Goal: Find specific page/section: Find specific page/section

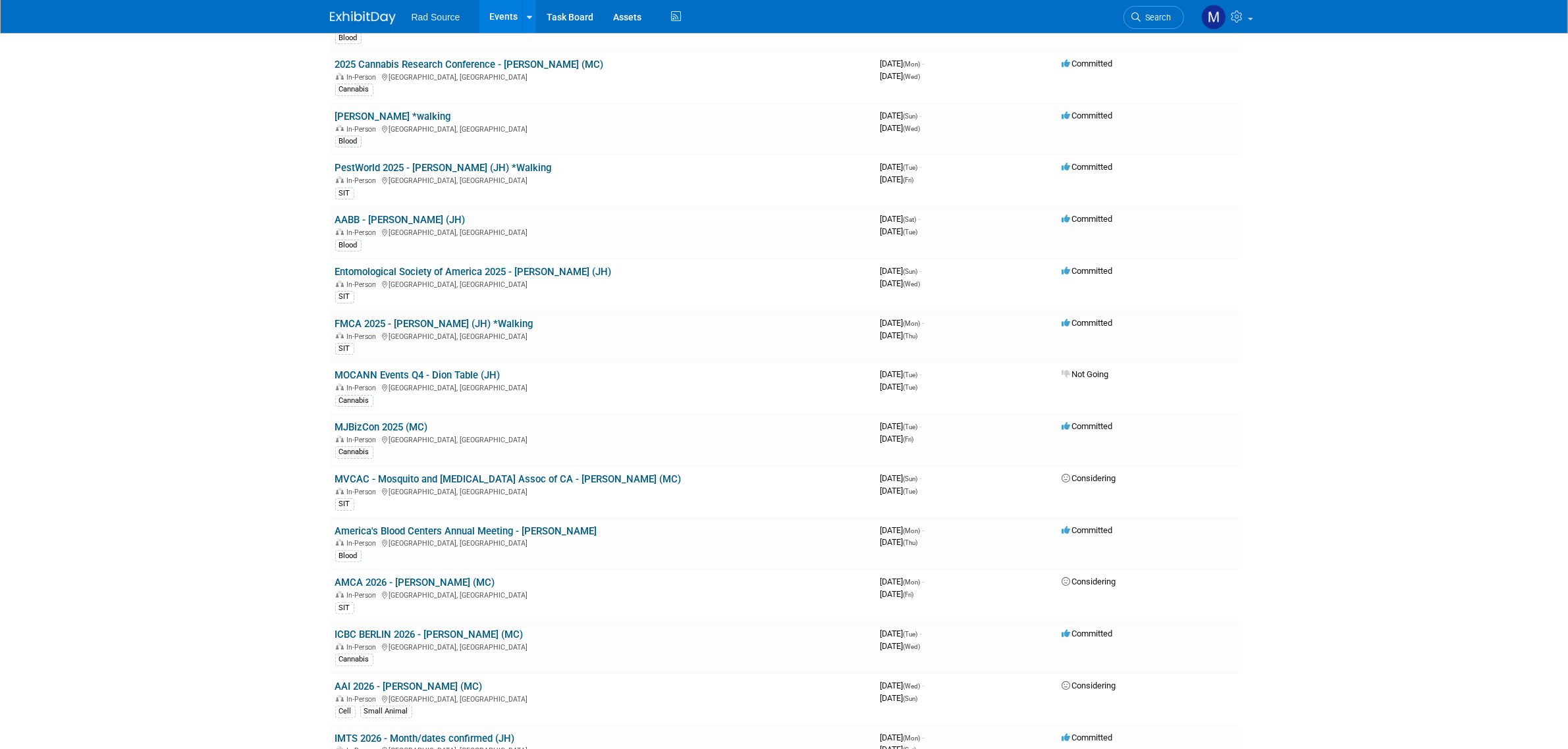
click at [1434, 393] on body "Rad Source Events Add Event Bulk Upload Events Shareable Event Boards Recently …" at bounding box center [784, 127] width 1568 height 749
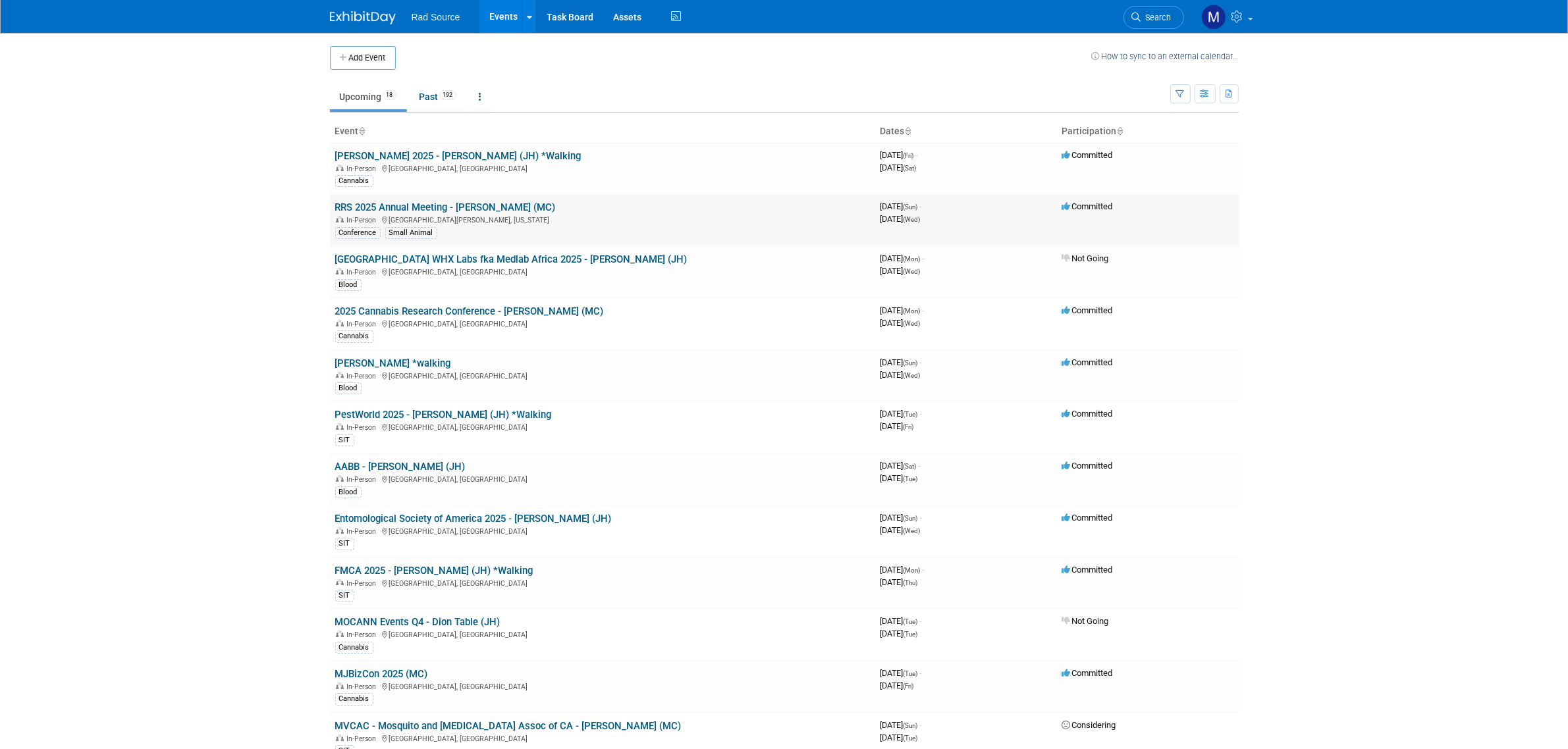
click at [404, 212] on link "RRS 2025 Annual Meeting - [PERSON_NAME] (MC)" at bounding box center [446, 207] width 221 height 12
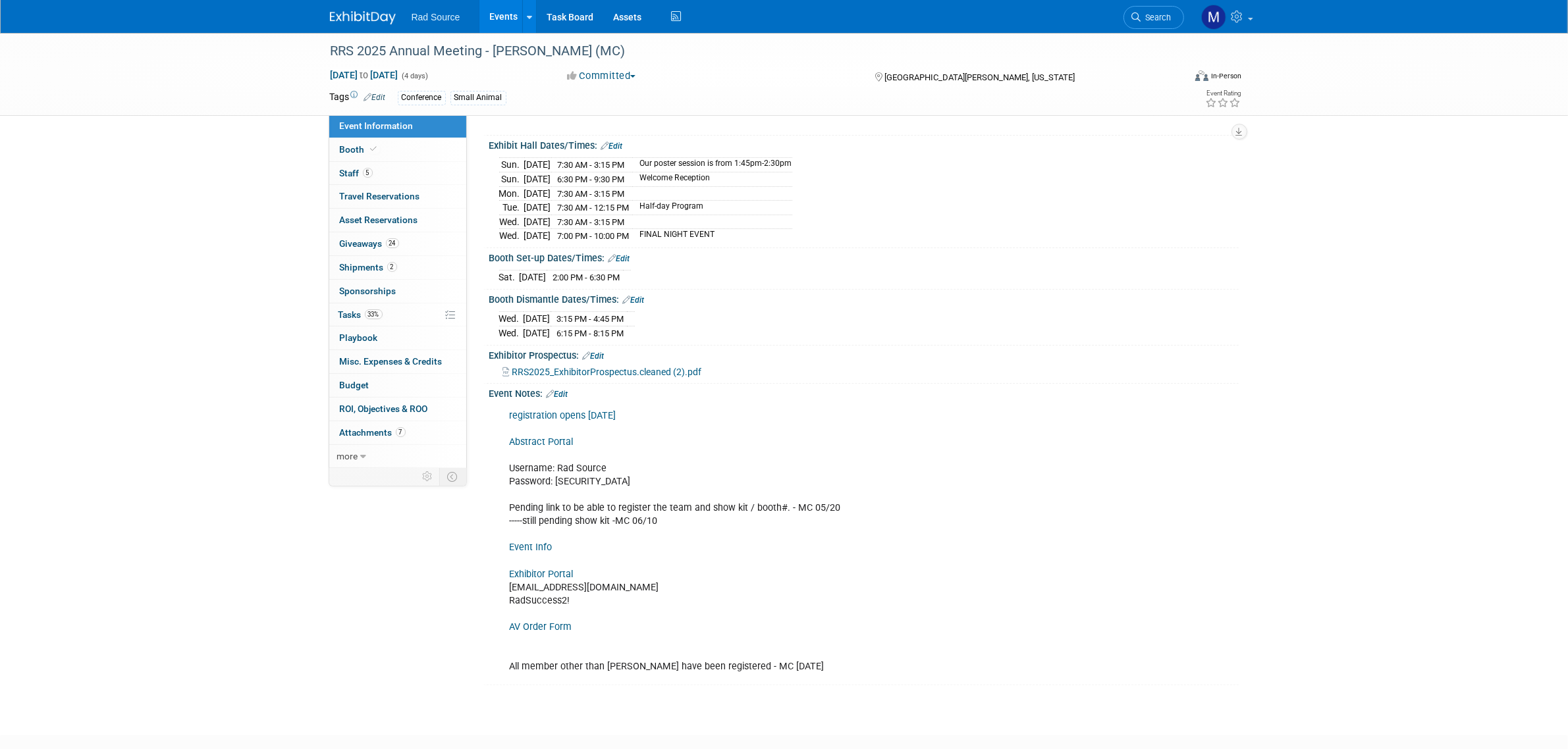
scroll to position [165, 0]
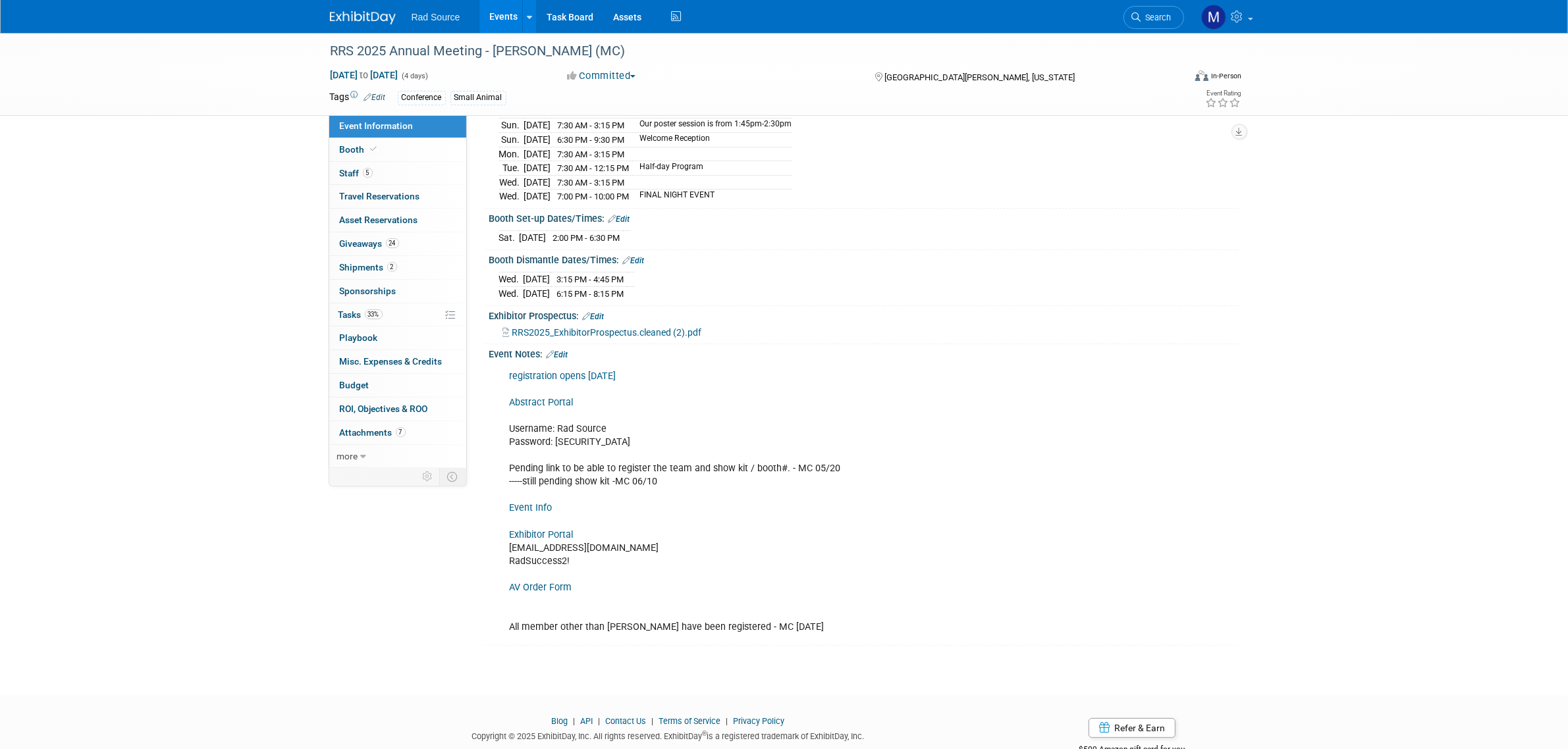
click at [538, 511] on link "Event Info" at bounding box center [530, 508] width 43 height 11
click at [370, 14] on img at bounding box center [363, 18] width 66 height 13
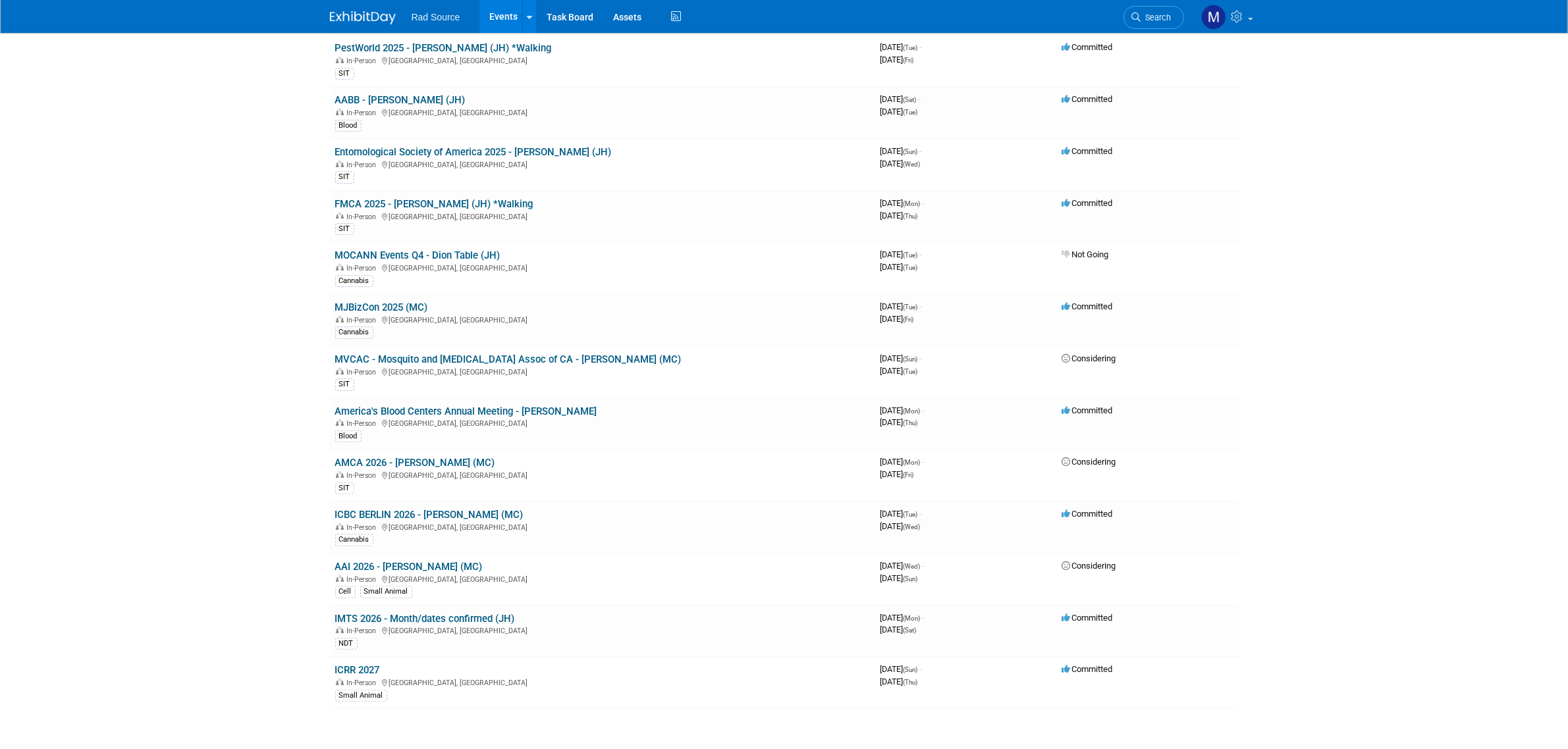
scroll to position [68, 0]
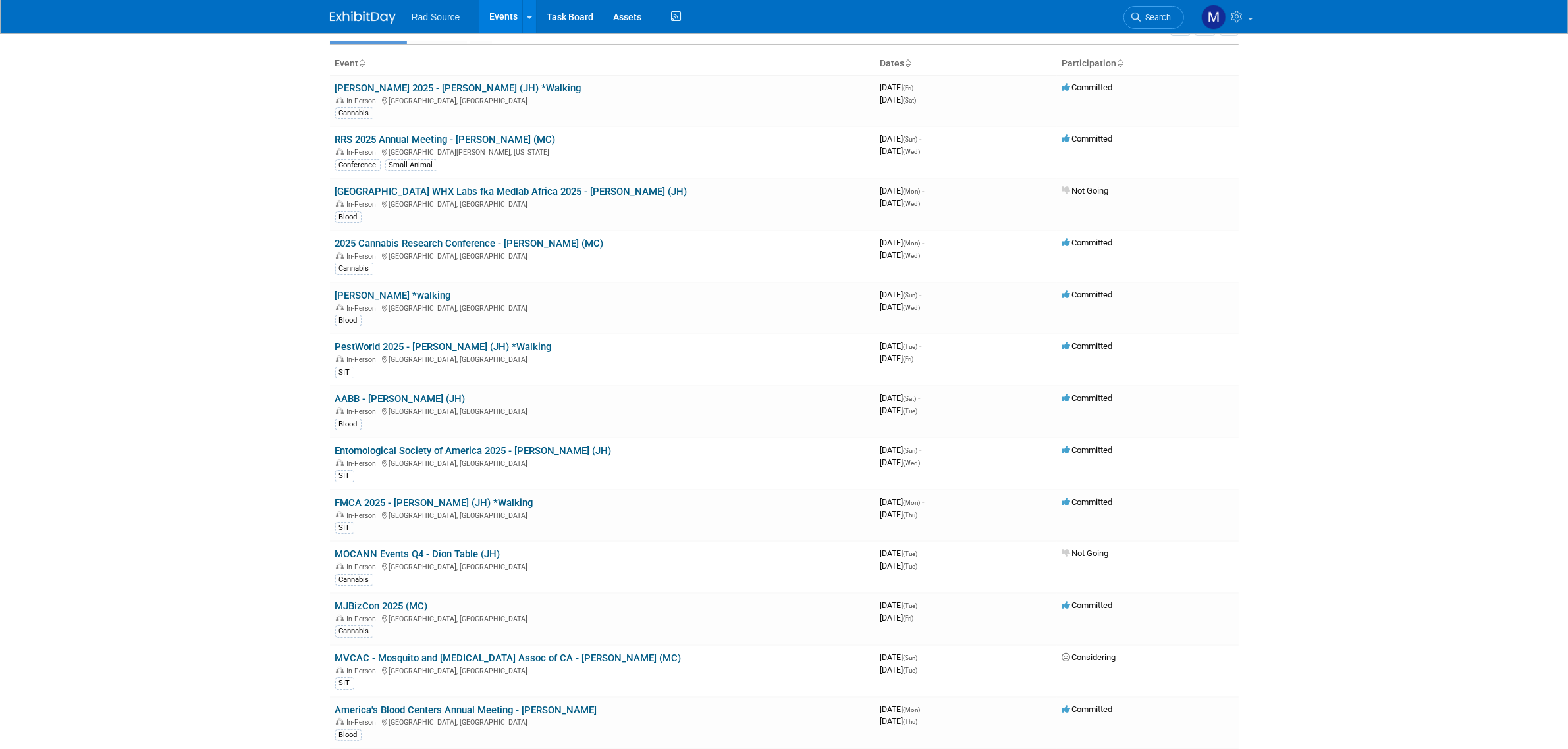
click at [1442, 295] on body "Rad Source Events Add Event Bulk Upload Events Shareable Event Boards Recently …" at bounding box center [784, 307] width 1568 height 749
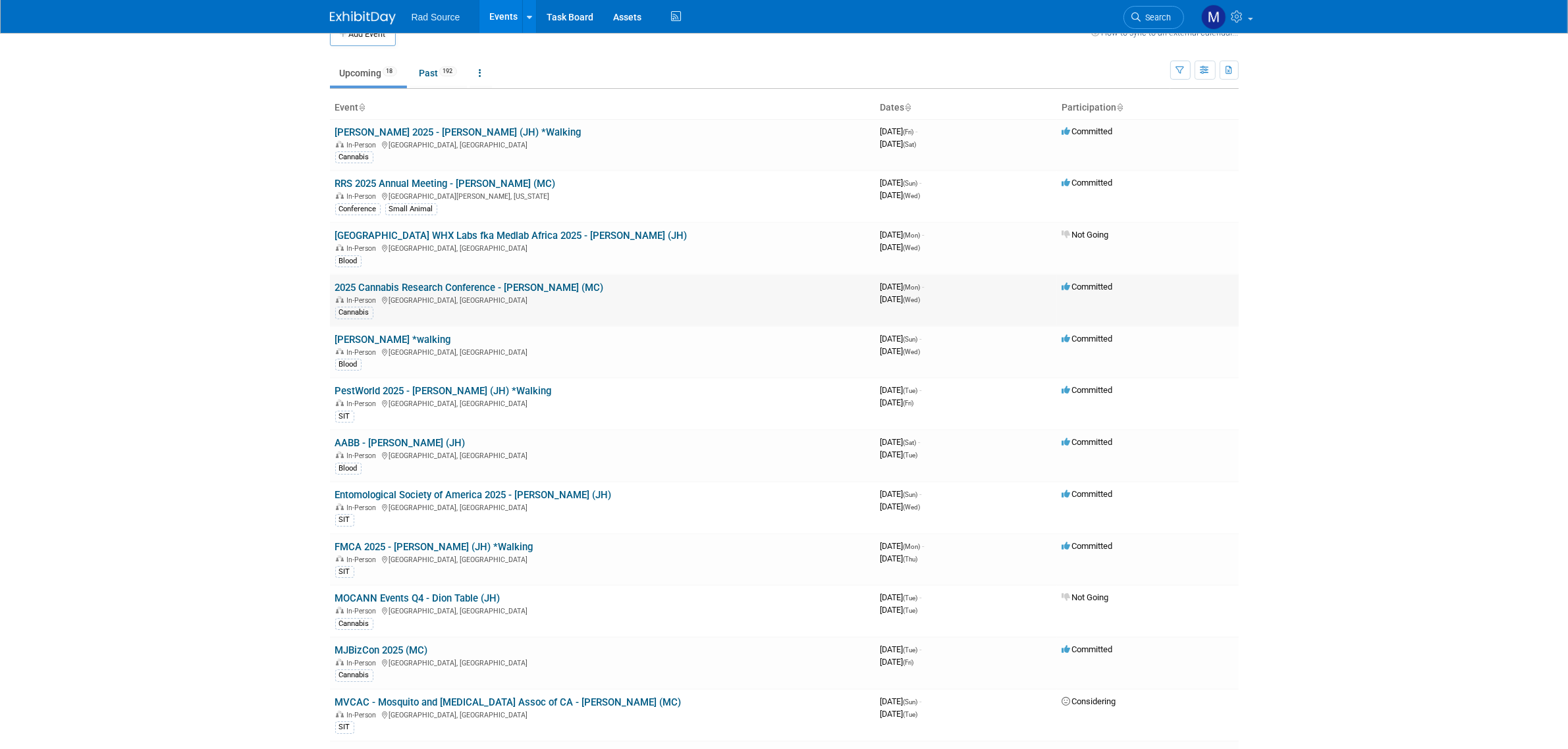
scroll to position [0, 0]
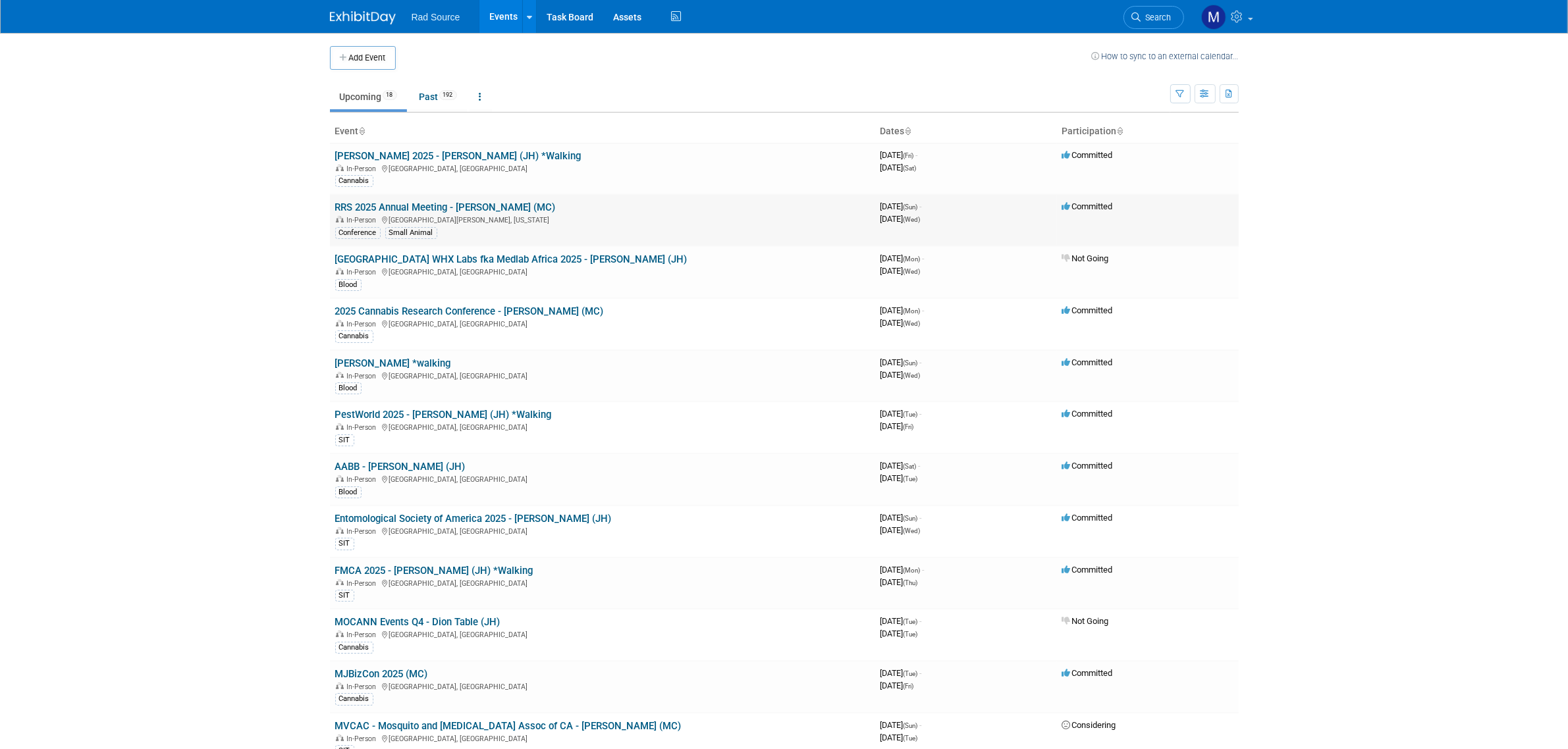
click at [433, 204] on link "RRS 2025 Annual Meeting - [PERSON_NAME] (MC)" at bounding box center [446, 207] width 221 height 12
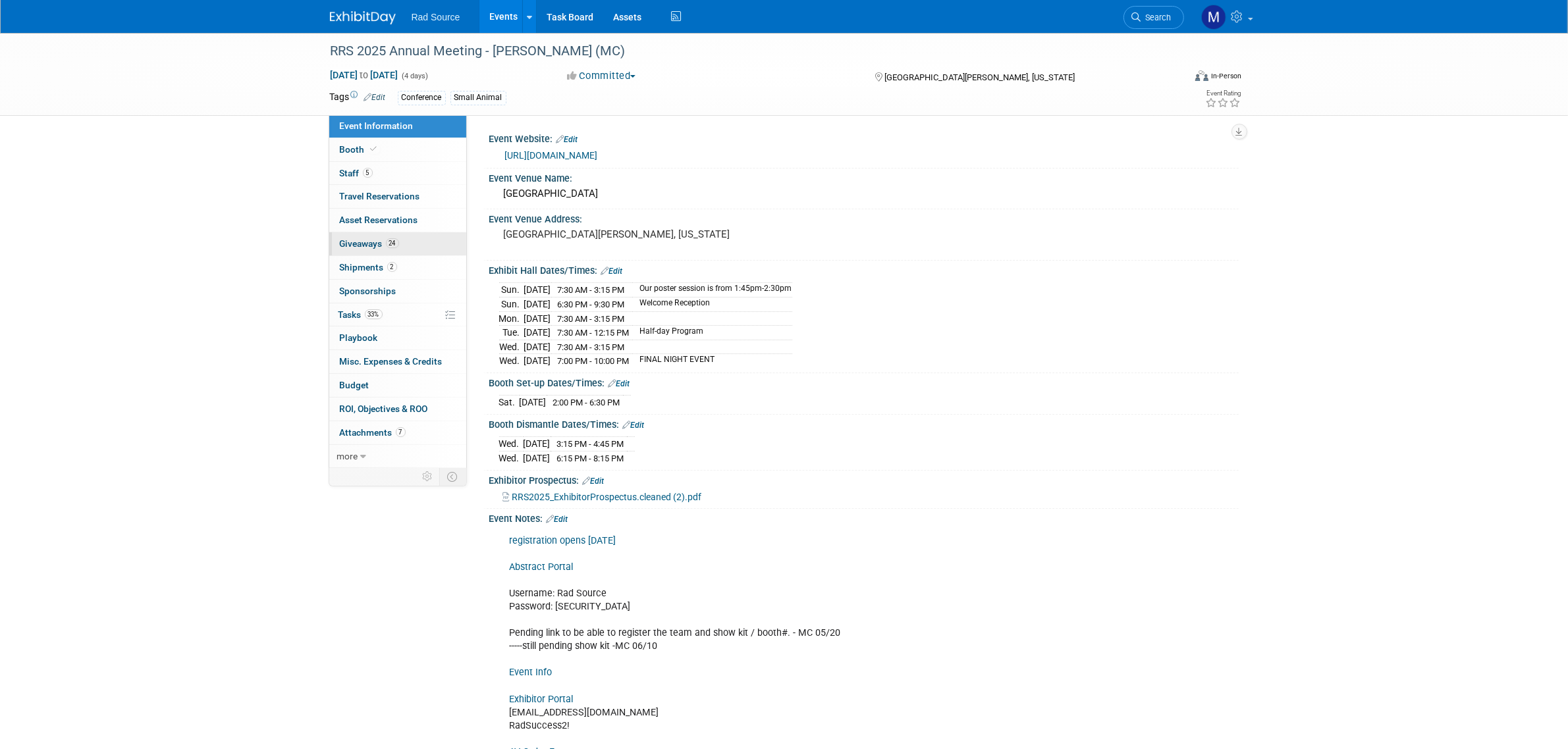
click at [417, 249] on link "24 Giveaways 24" at bounding box center [398, 244] width 137 height 23
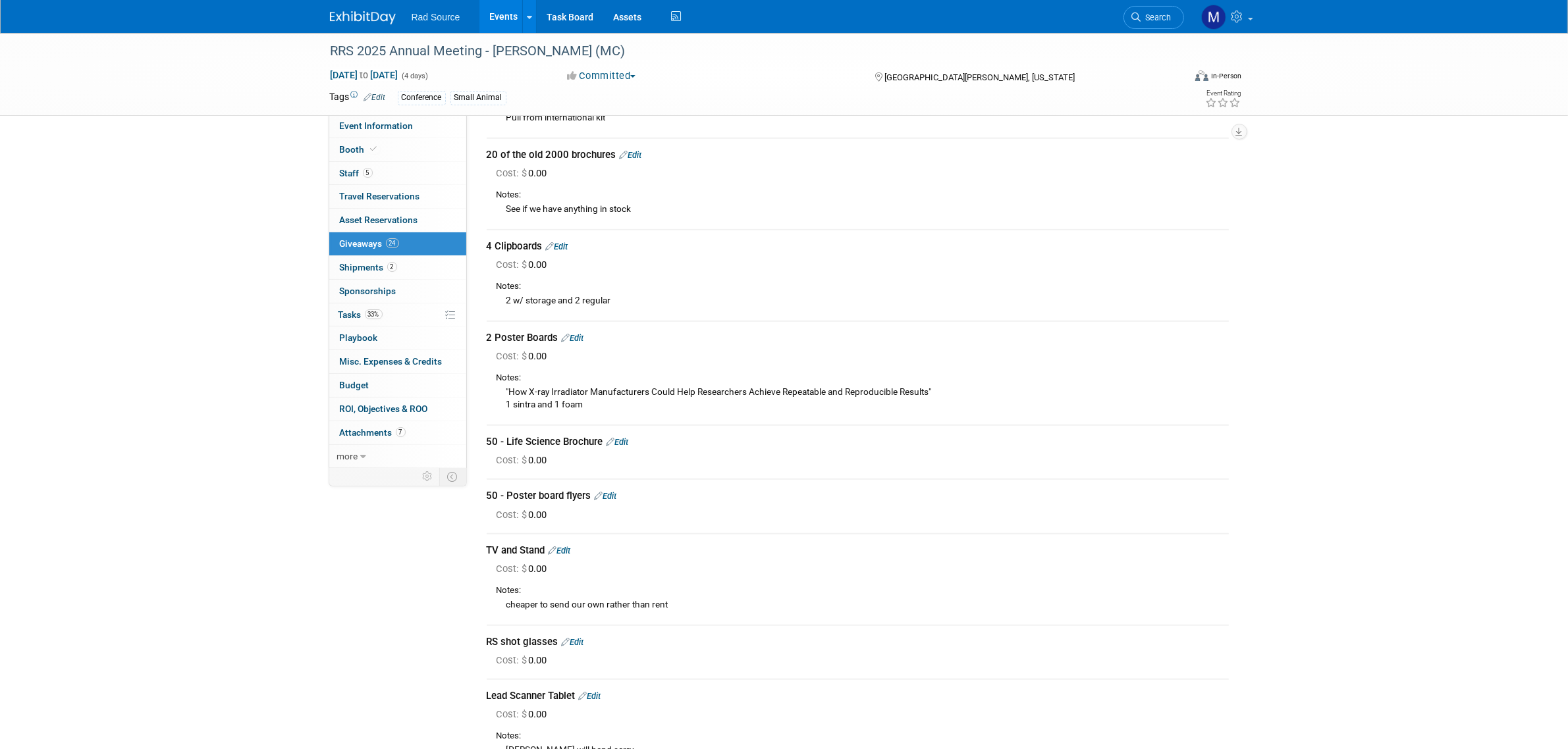
scroll to position [987, 0]
